Goal: Task Accomplishment & Management: Use online tool/utility

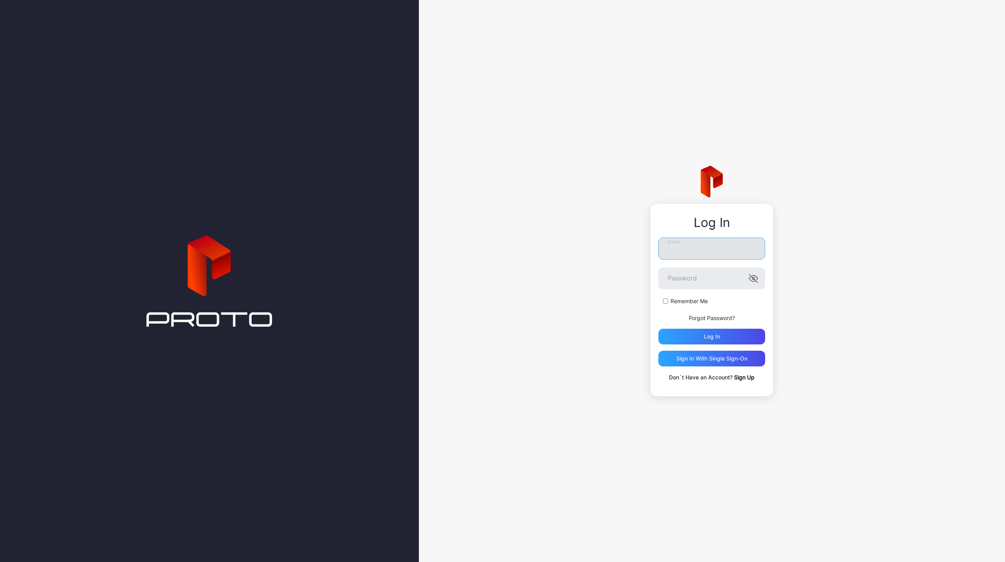
click at [693, 252] on input "Email" at bounding box center [711, 248] width 107 height 22
click at [729, 254] on input "Email" at bounding box center [711, 248] width 107 height 22
click at [706, 244] on input "Email" at bounding box center [711, 248] width 107 height 22
click at [692, 239] on input "Email" at bounding box center [711, 245] width 107 height 22
paste input "**********"
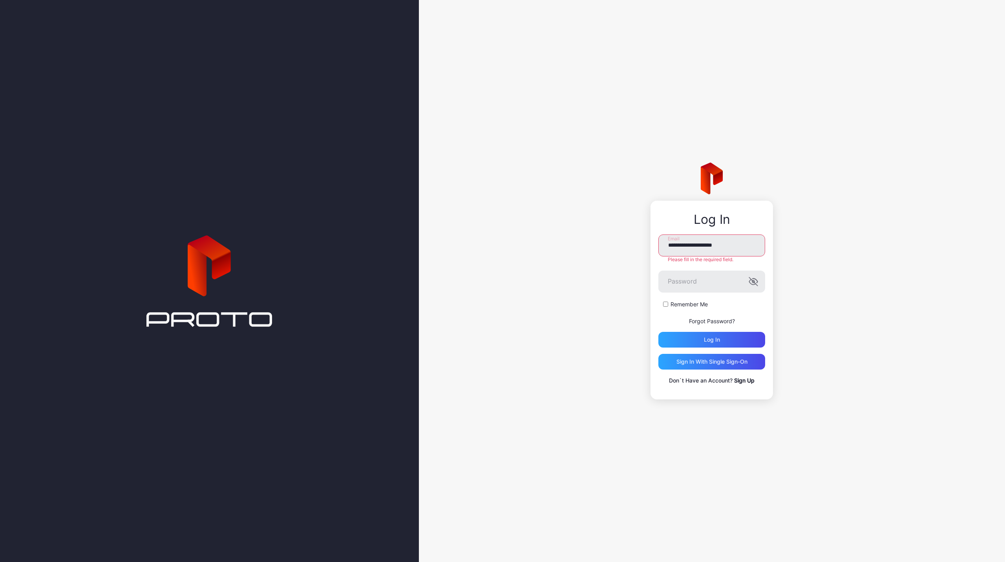
type input "**********"
click at [729, 341] on div "Log in" at bounding box center [711, 340] width 107 height 16
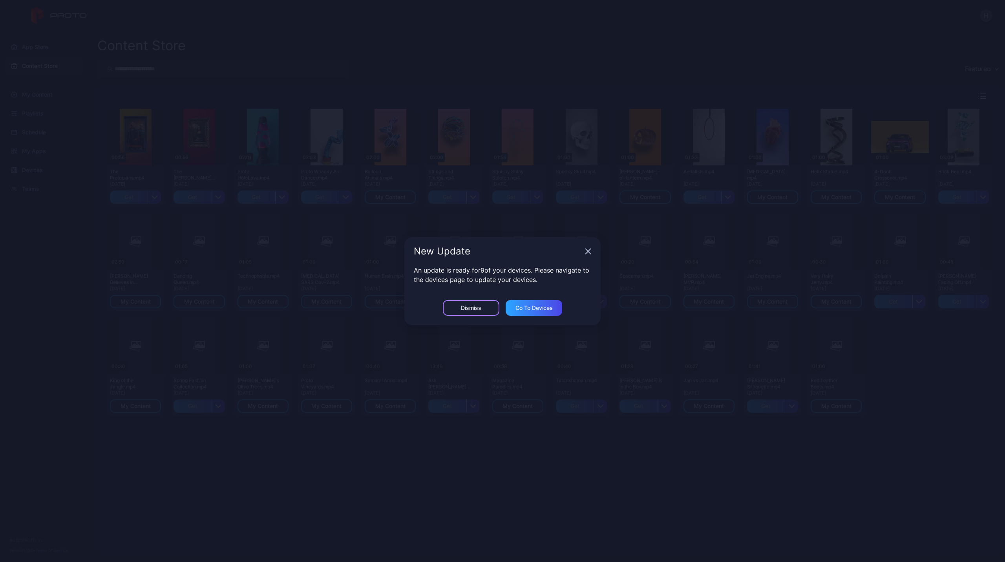
click at [479, 307] on div "Dismiss" at bounding box center [471, 308] width 20 height 6
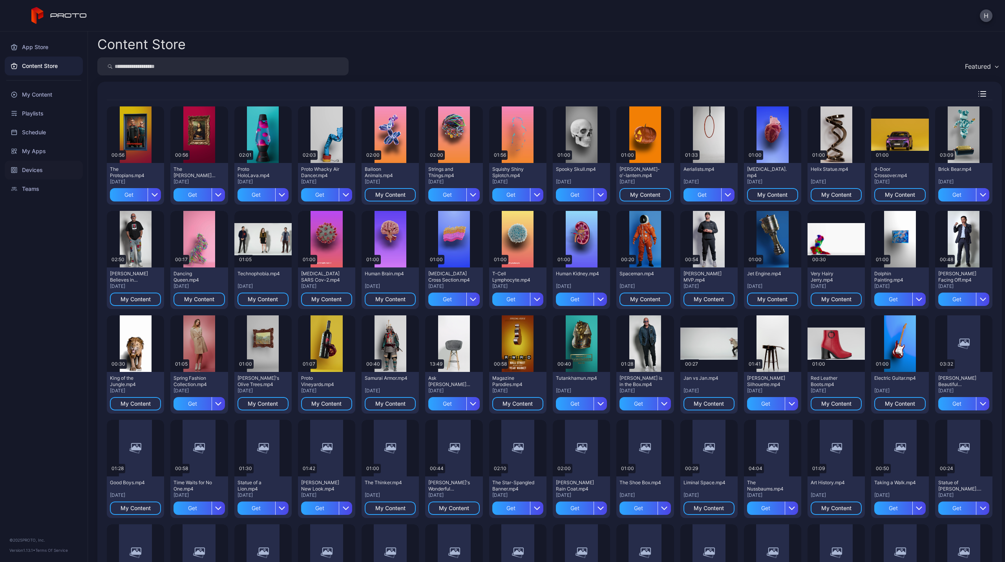
click at [42, 170] on div "Devices" at bounding box center [44, 170] width 78 height 19
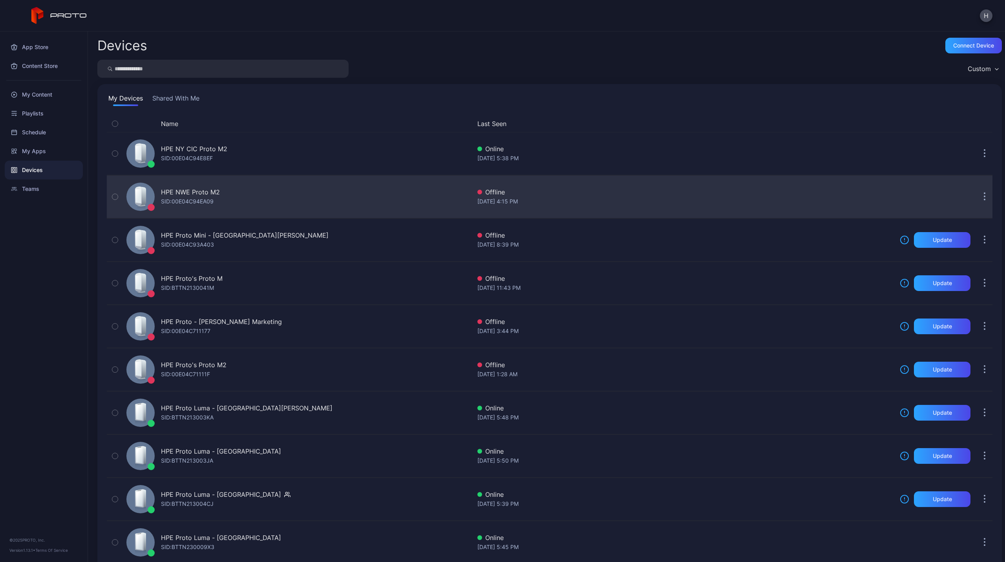
click at [208, 195] on div "HPE NWE Proto M2" at bounding box center [190, 191] width 59 height 9
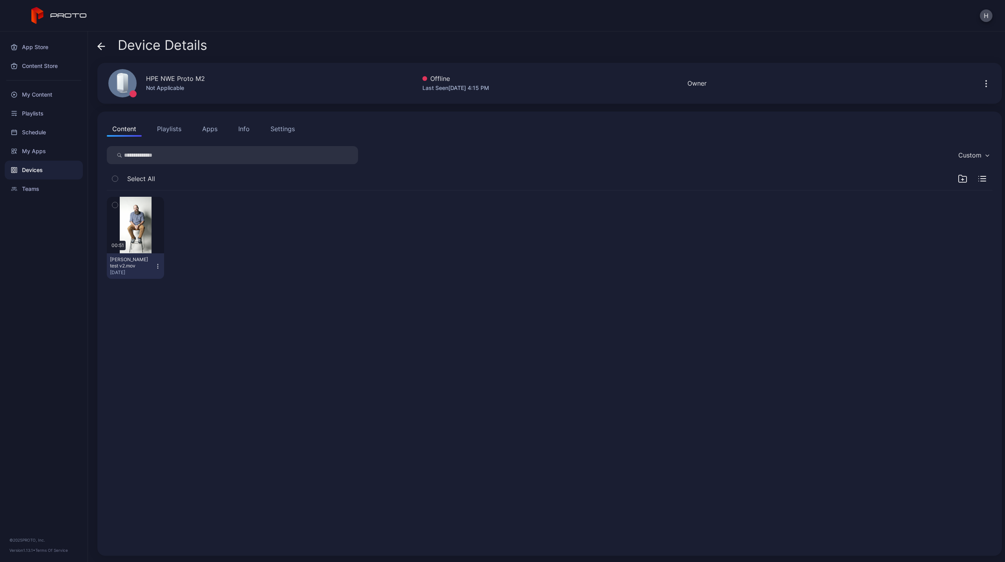
click at [202, 133] on button "Apps" at bounding box center [210, 129] width 26 height 16
